Goal: Transaction & Acquisition: Purchase product/service

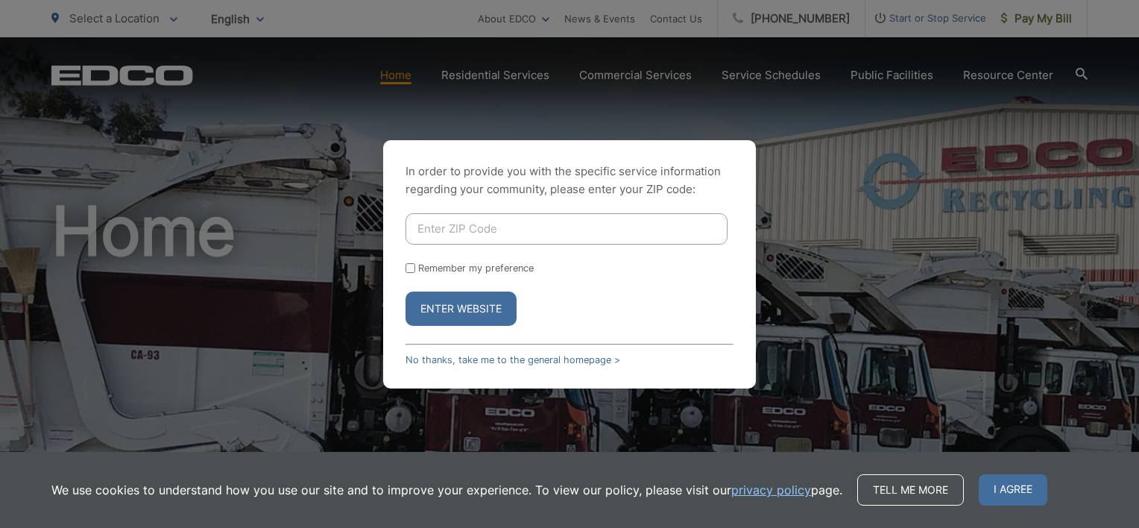
click at [483, 229] on input "Enter ZIP Code" at bounding box center [567, 228] width 322 height 31
type input "92592"
drag, startPoint x: 453, startPoint y: 228, endPoint x: 388, endPoint y: 235, distance: 66.0
click at [388, 235] on div "In order to provide you with the specific service information regarding your co…" at bounding box center [569, 264] width 373 height 248
type input "92028"
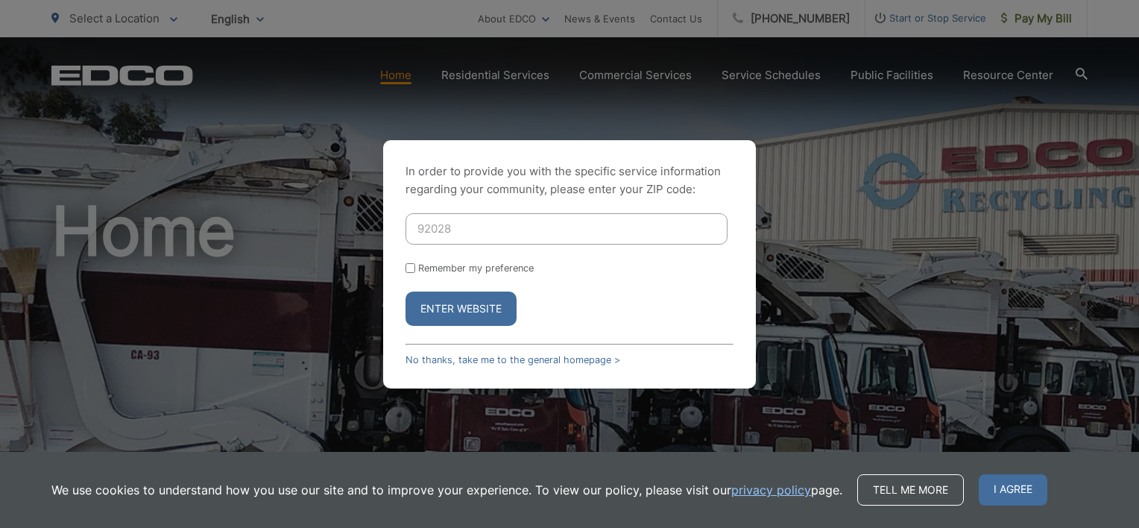
click at [450, 319] on button "Enter Website" at bounding box center [461, 309] width 111 height 34
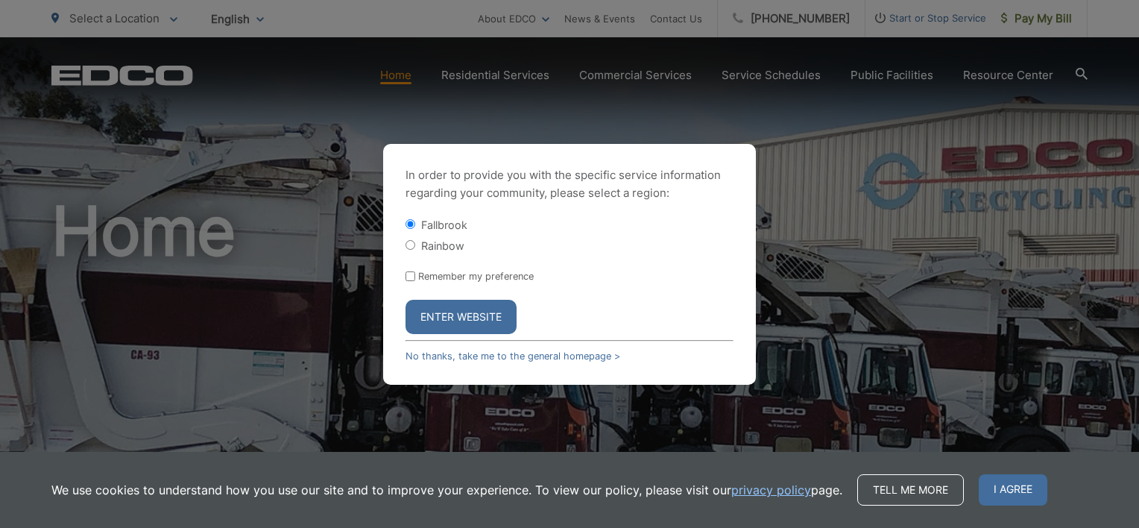
click at [442, 318] on button "Enter Website" at bounding box center [461, 317] width 111 height 34
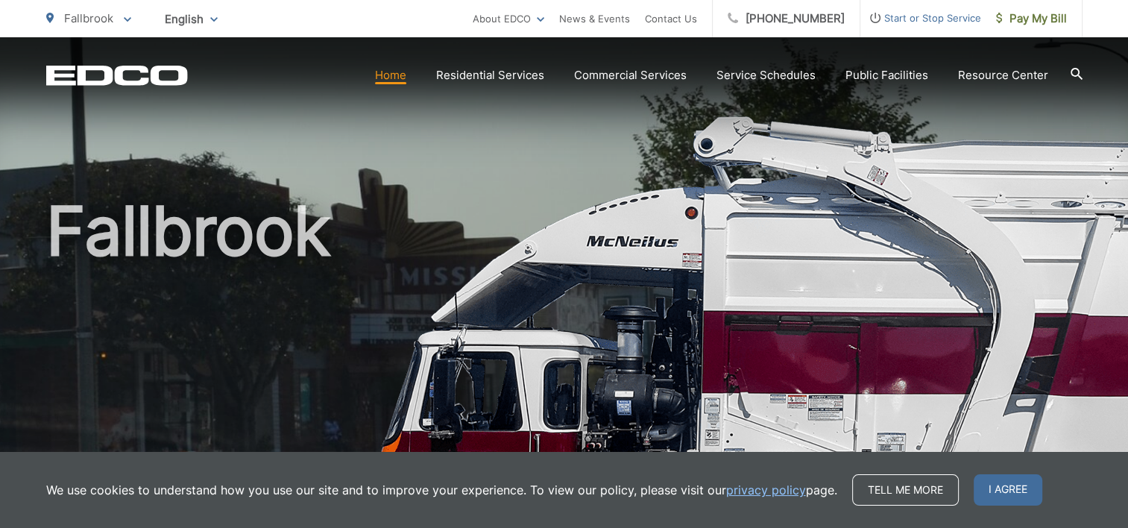
click at [1007, 482] on span "I agree" at bounding box center [1008, 489] width 69 height 31
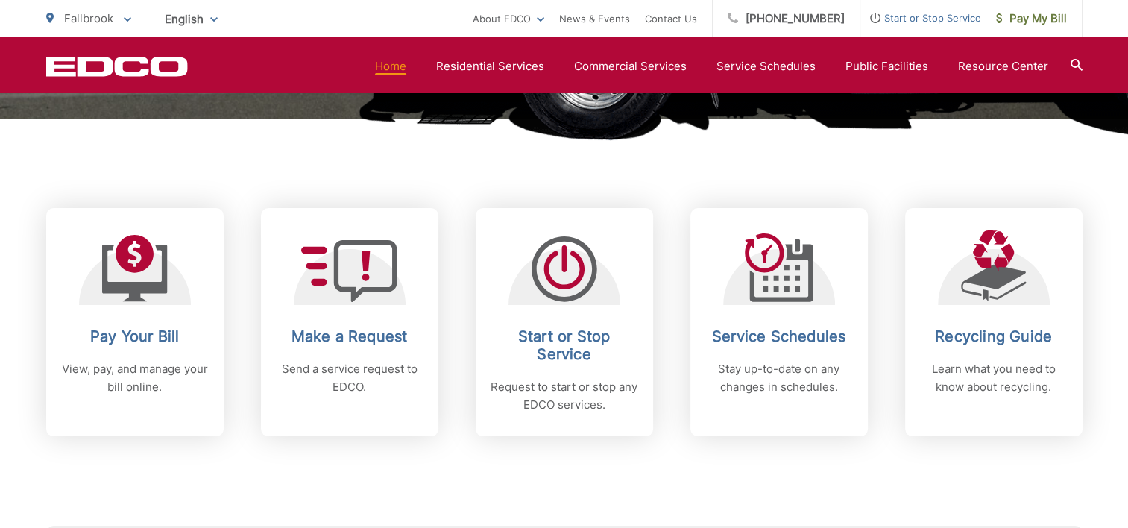
scroll to position [559, 0]
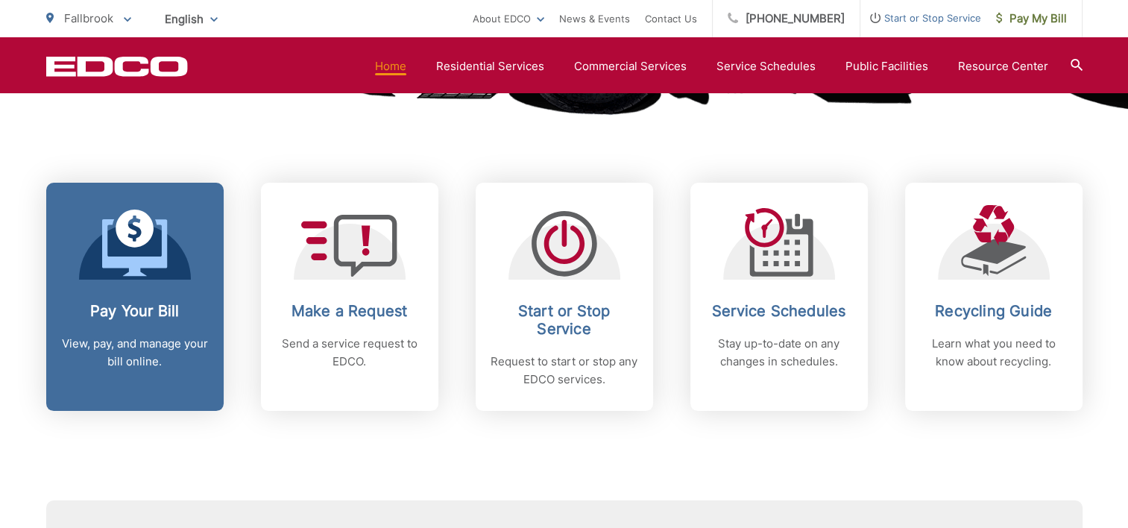
click at [160, 277] on span at bounding box center [135, 245] width 66 height 70
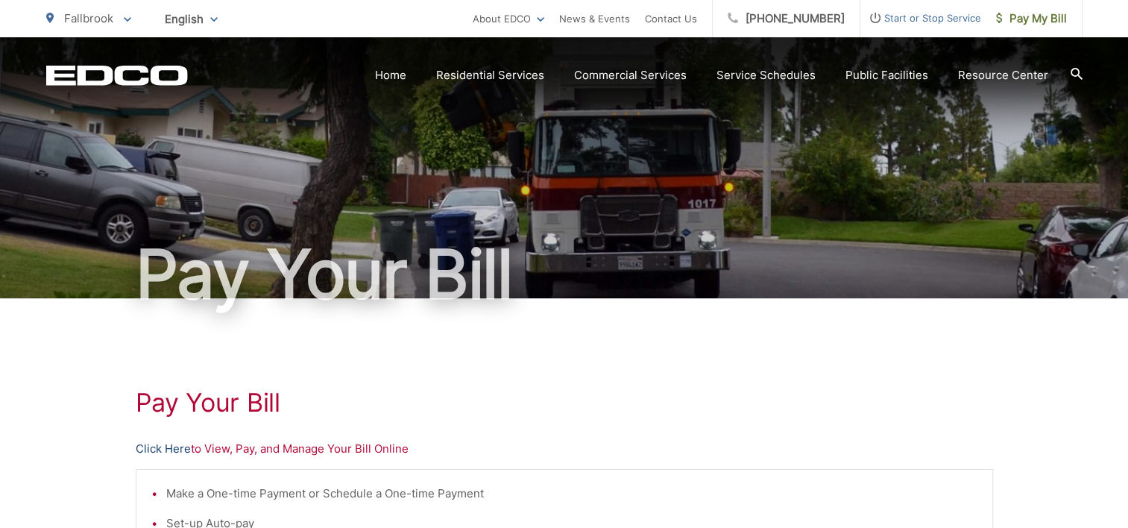
click at [160, 445] on link "Click Here" at bounding box center [163, 449] width 55 height 18
